Goal: Task Accomplishment & Management: Complete application form

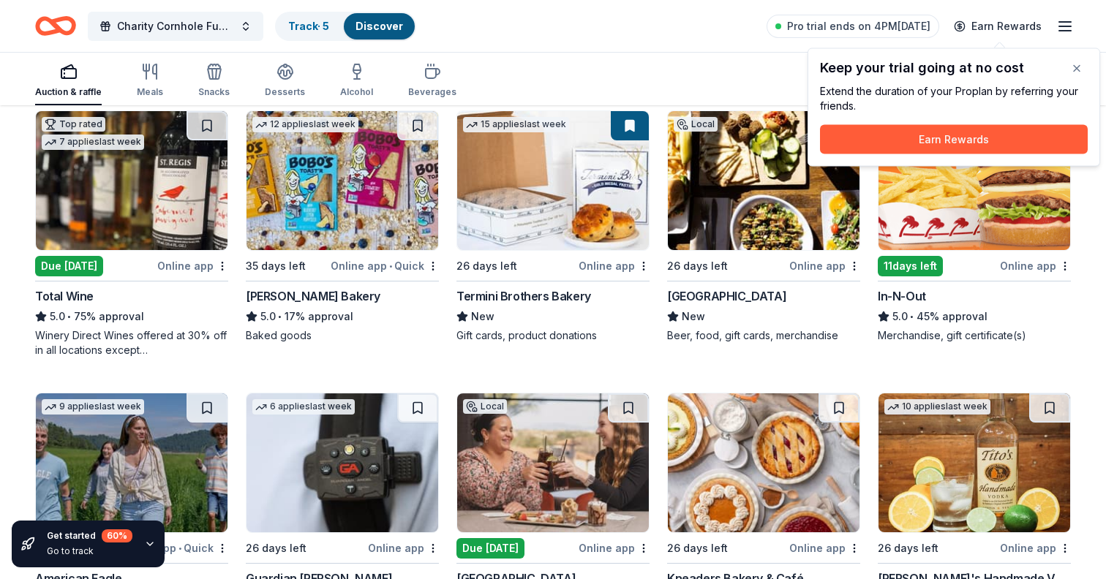
scroll to position [1536, 0]
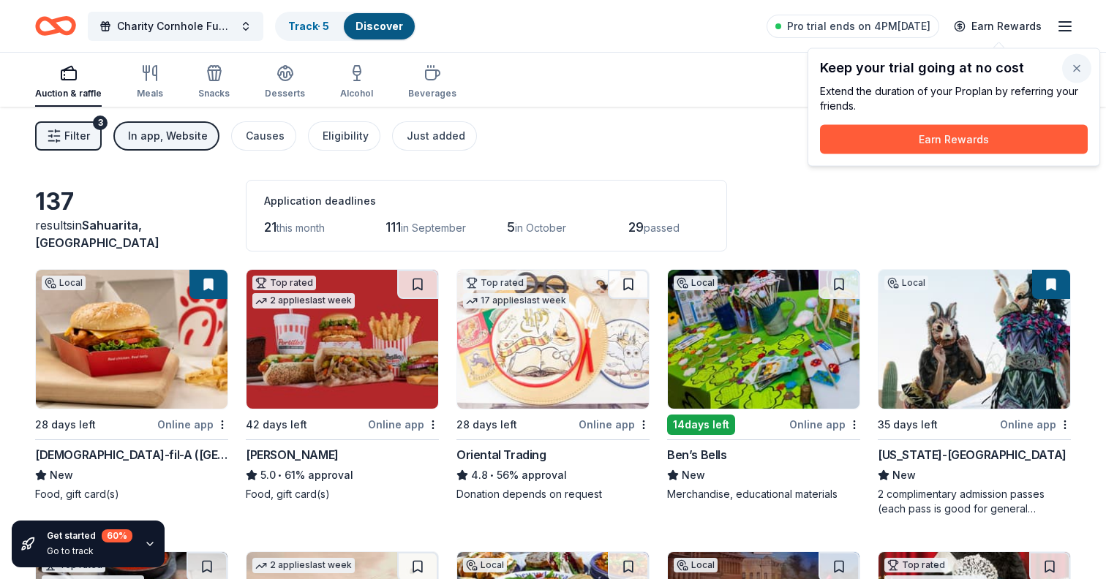
click at [1072, 69] on button "button" at bounding box center [1076, 68] width 29 height 29
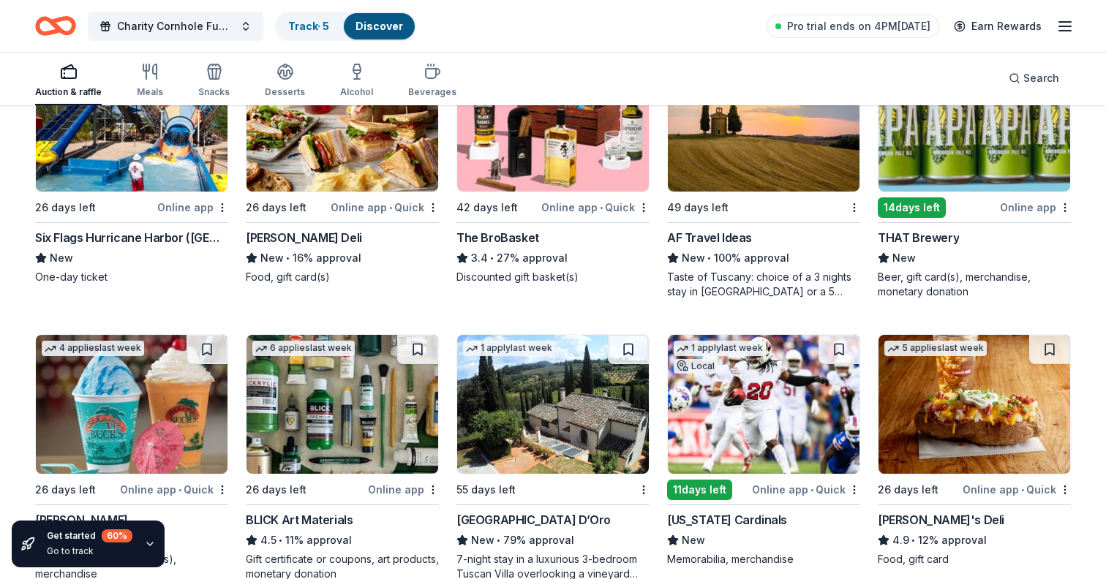
scroll to position [2441, 0]
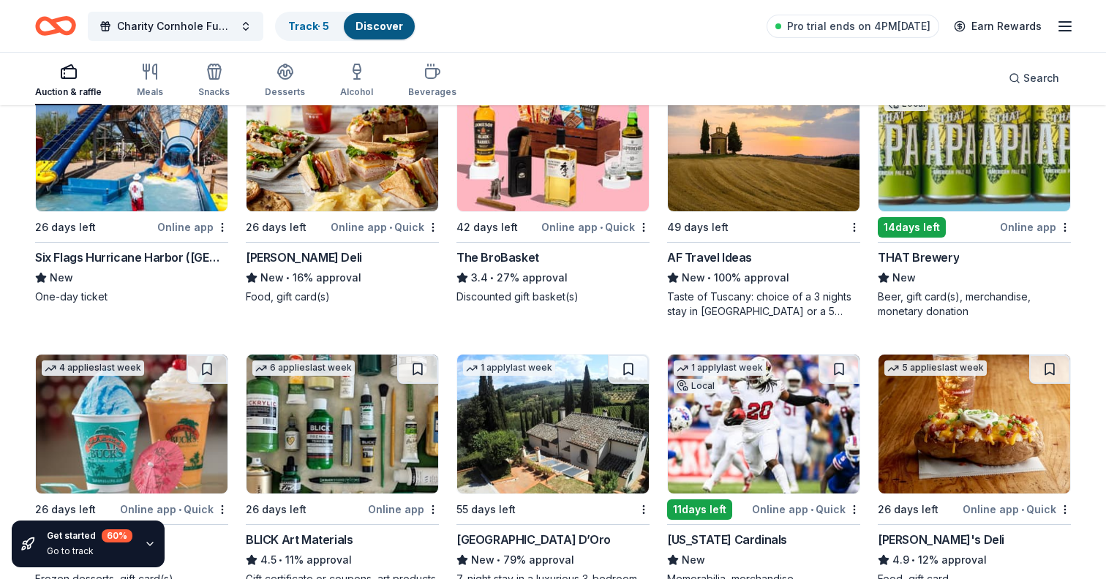
click at [159, 179] on img at bounding box center [132, 141] width 192 height 139
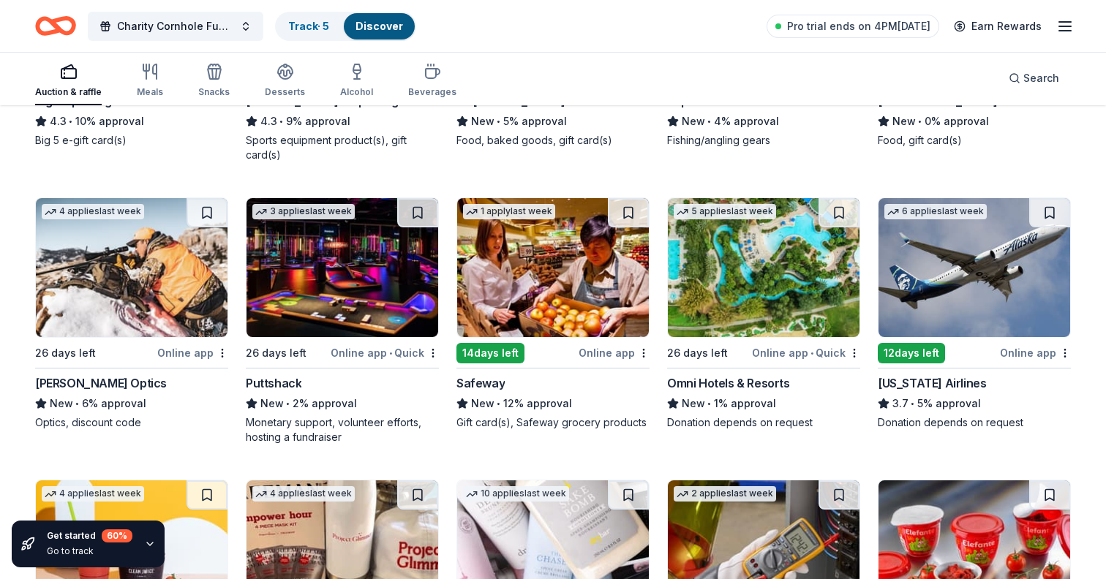
scroll to position [4862, 0]
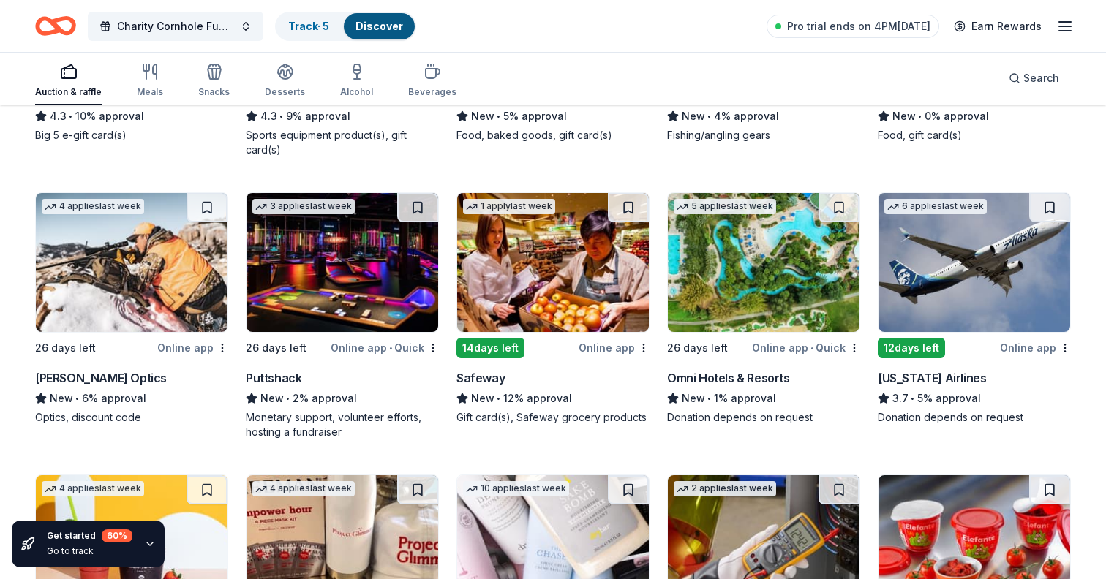
click at [971, 309] on img at bounding box center [974, 262] width 192 height 139
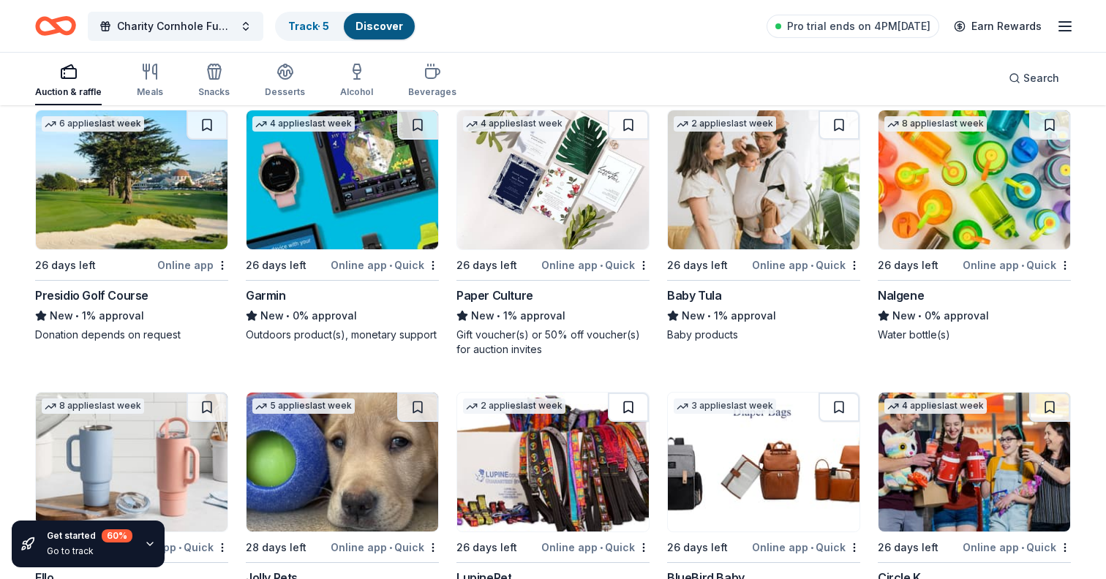
scroll to position [7179, 0]
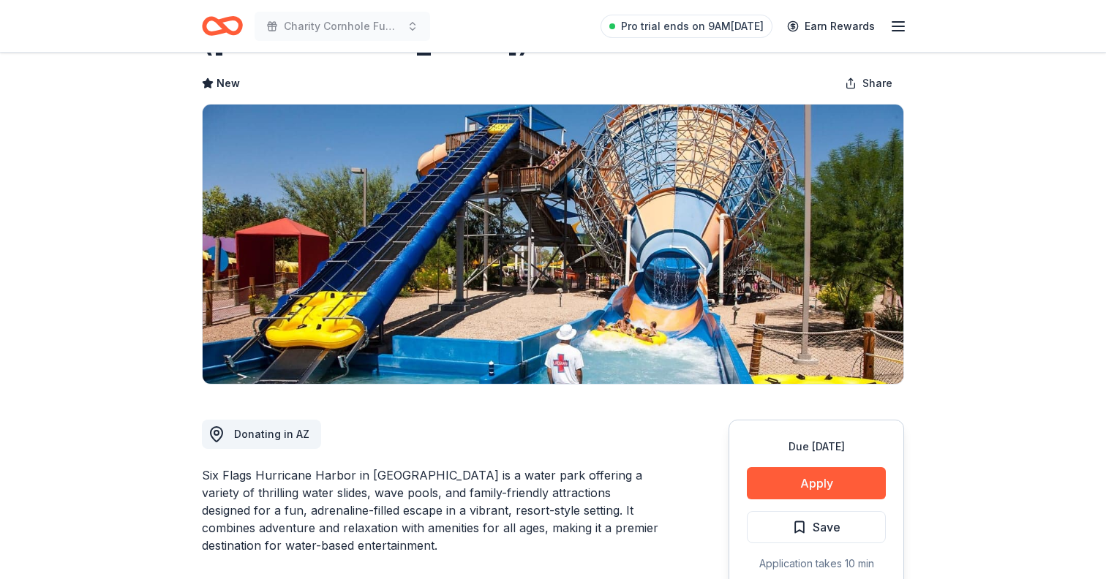
scroll to position [118, 0]
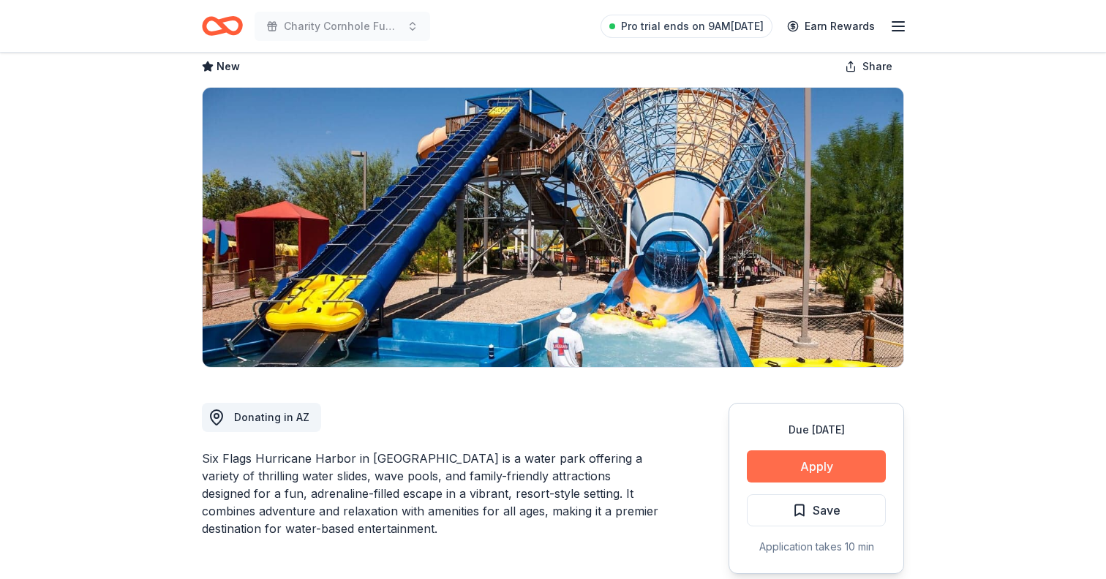
click at [792, 451] on button "Apply" at bounding box center [816, 467] width 139 height 32
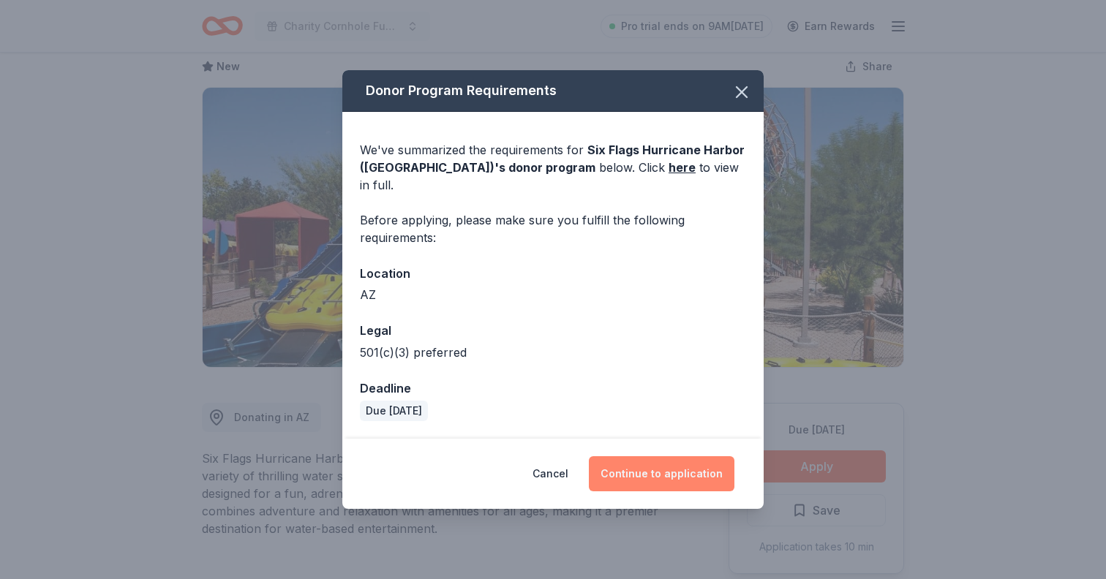
click at [644, 472] on button "Continue to application" at bounding box center [662, 473] width 146 height 35
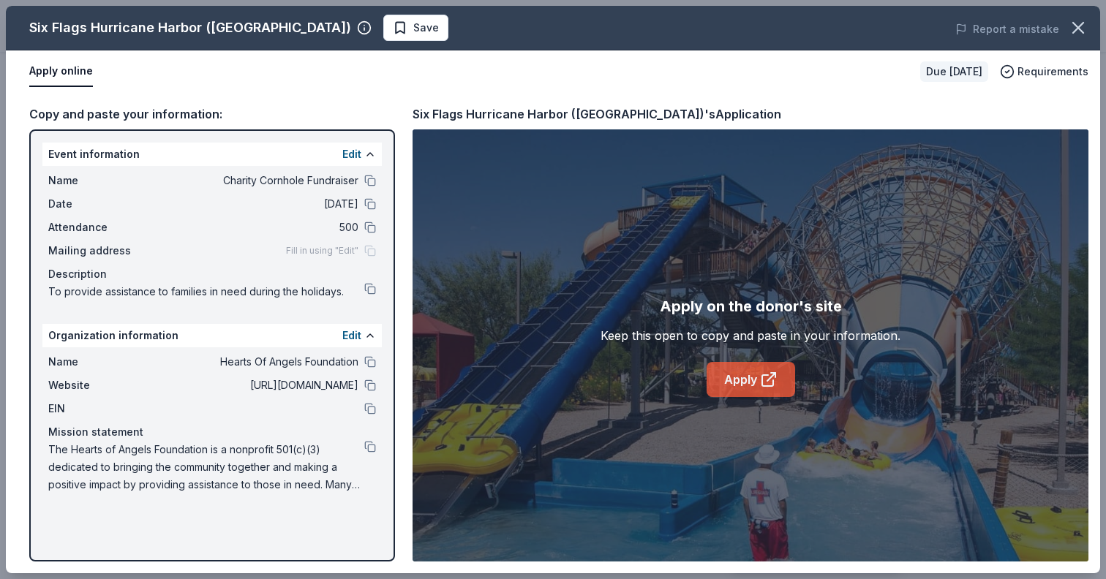
click at [737, 380] on link "Apply" at bounding box center [751, 379] width 89 height 35
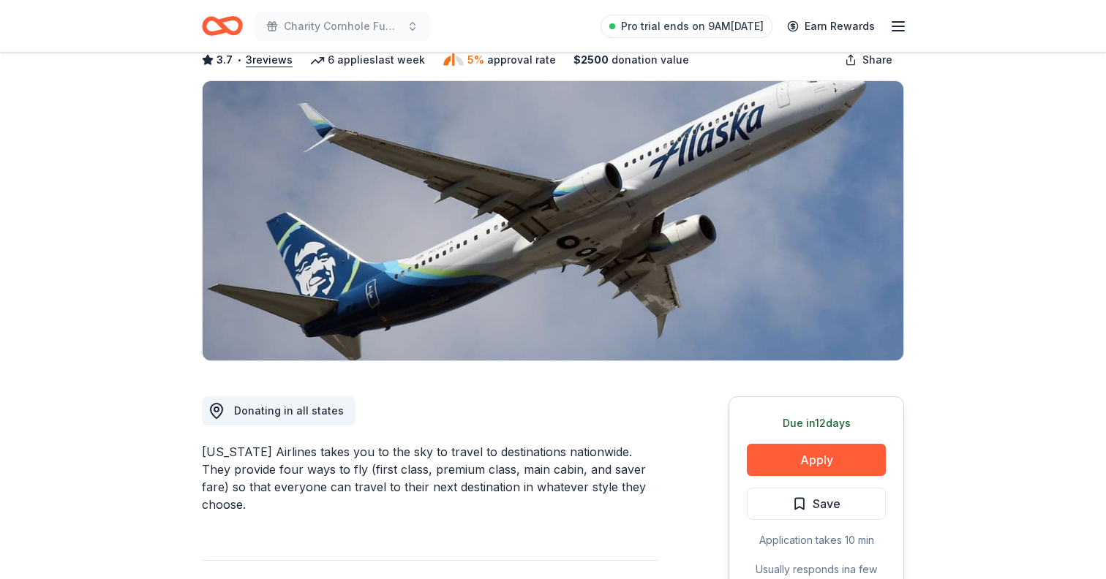
scroll to position [99, 0]
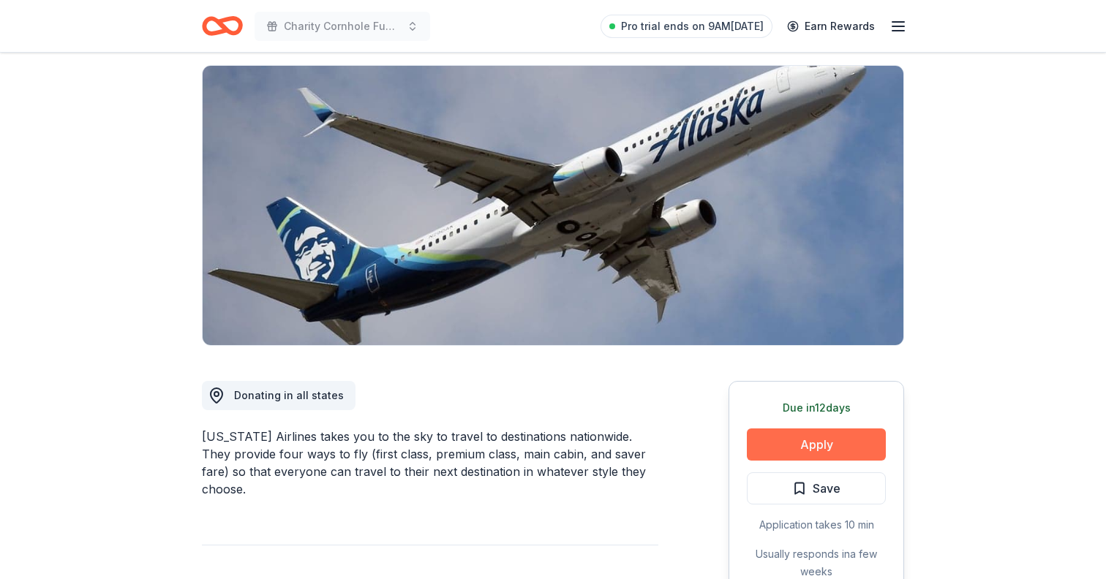
click at [819, 449] on button "Apply" at bounding box center [816, 445] width 139 height 32
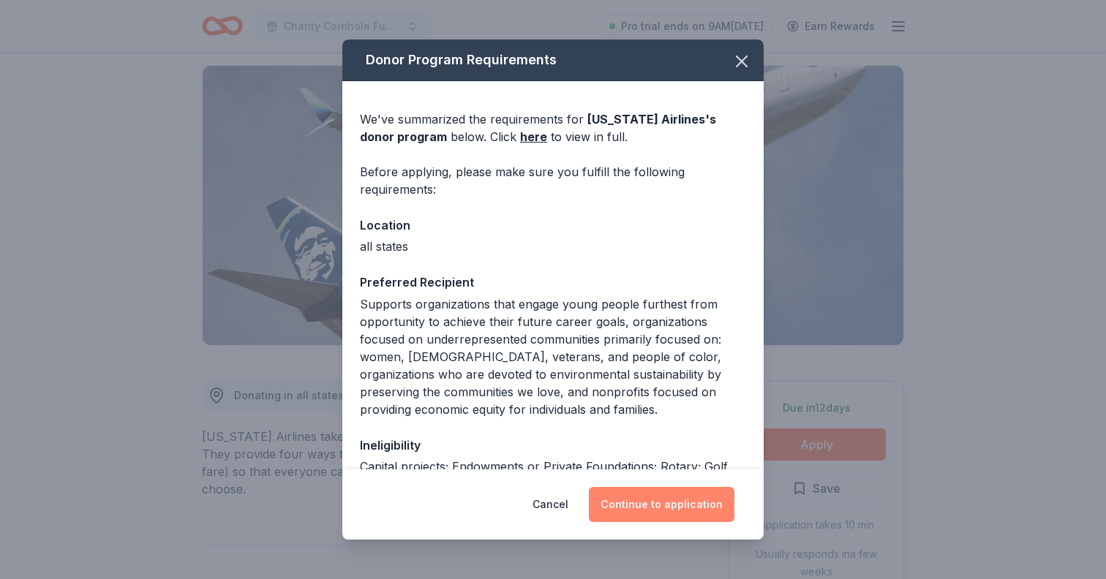
click at [666, 515] on button "Continue to application" at bounding box center [662, 504] width 146 height 35
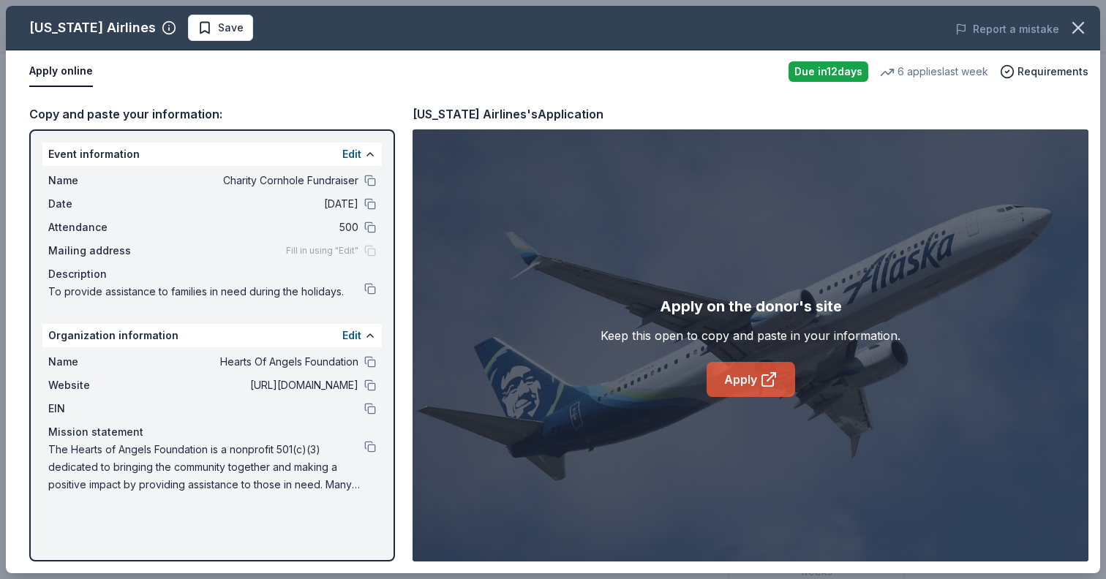
click at [772, 387] on icon at bounding box center [769, 380] width 18 height 18
